Goal: Purchase product/service

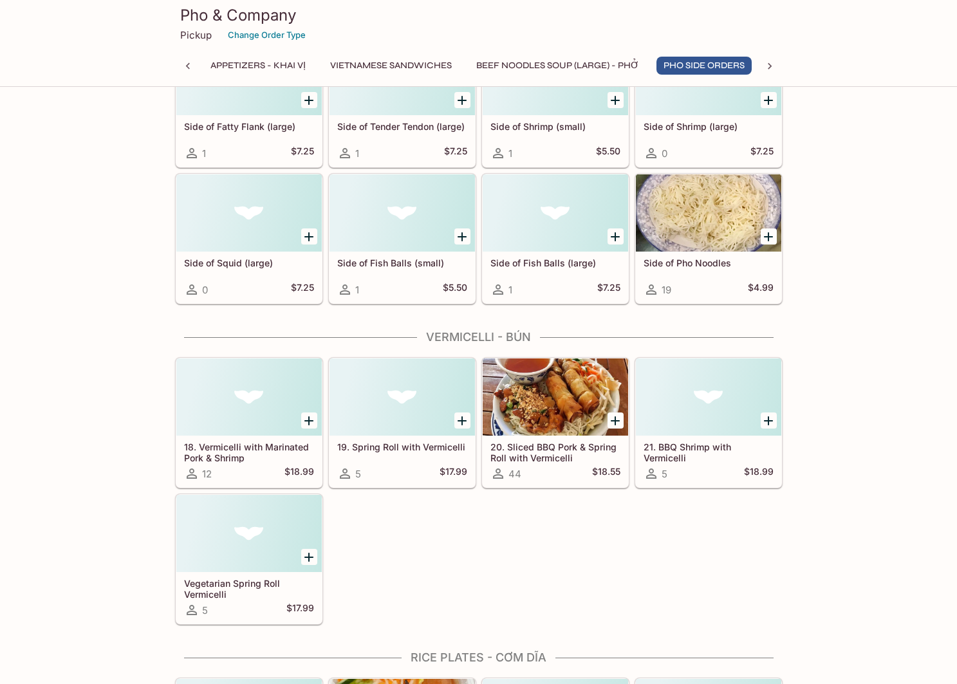
scroll to position [1747, 0]
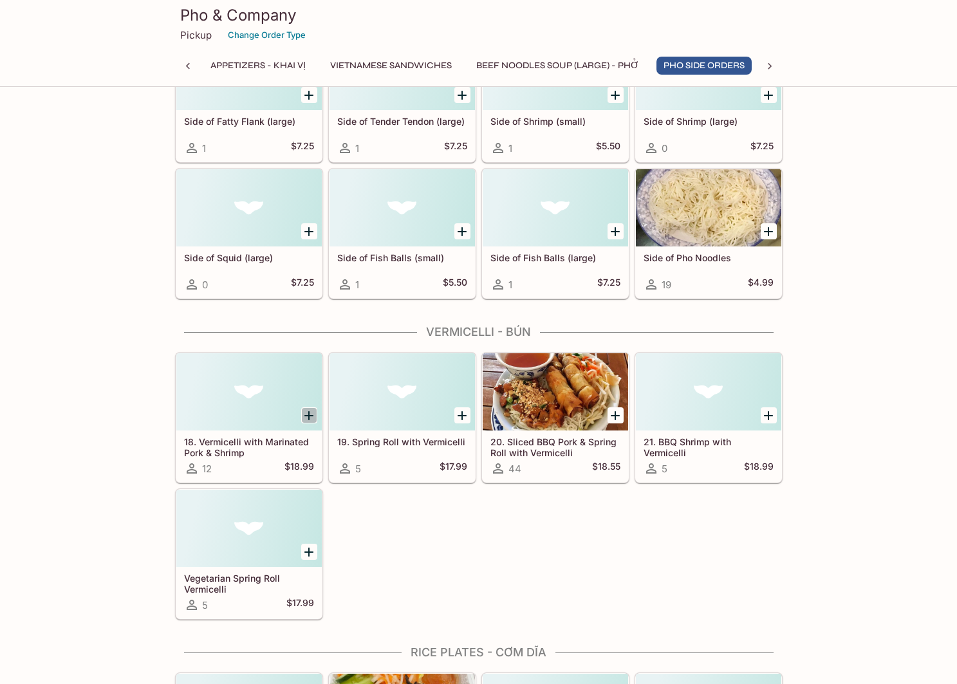
click at [306, 411] on icon "Add 18. Vermicelli with Marinated Pork & Shrimp" at bounding box center [308, 415] width 15 height 15
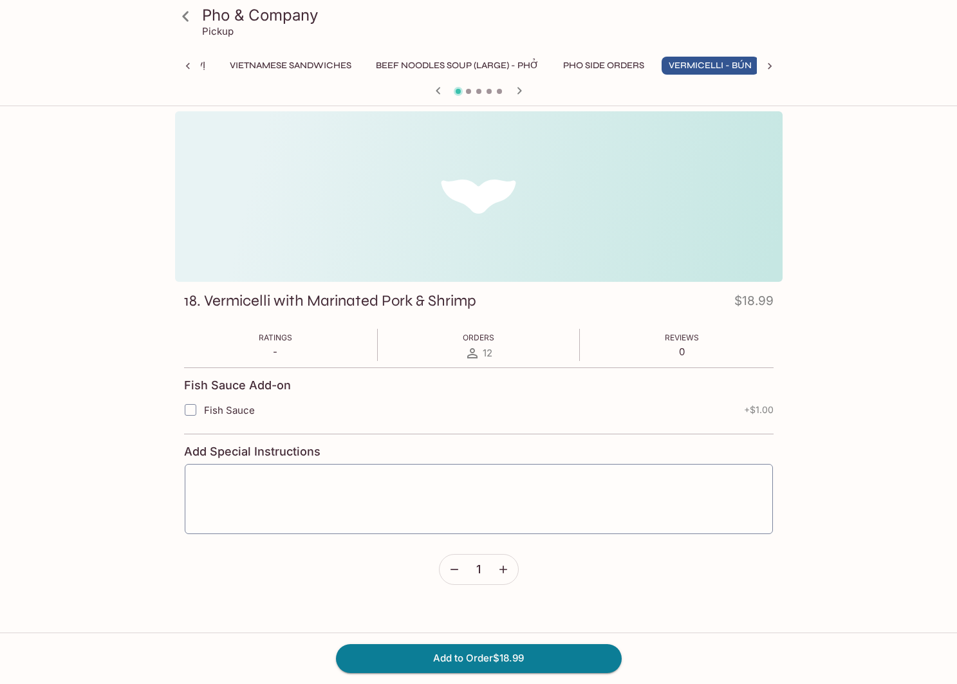
scroll to position [0, 110]
